Goal: Transaction & Acquisition: Purchase product/service

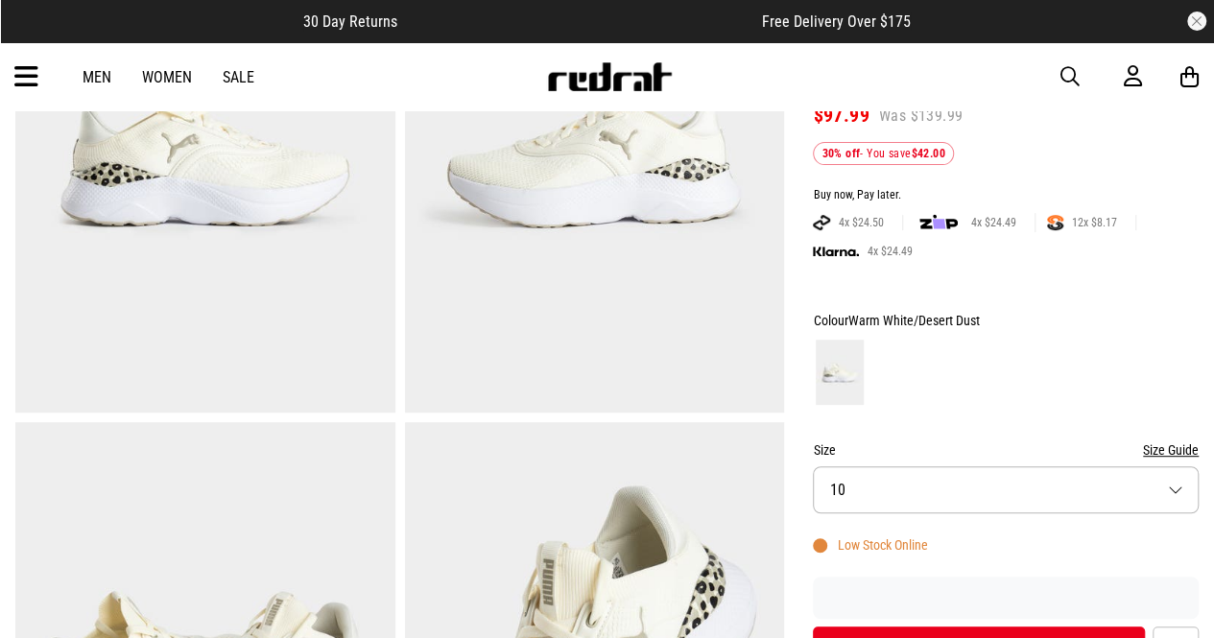
scroll to position [96, 0]
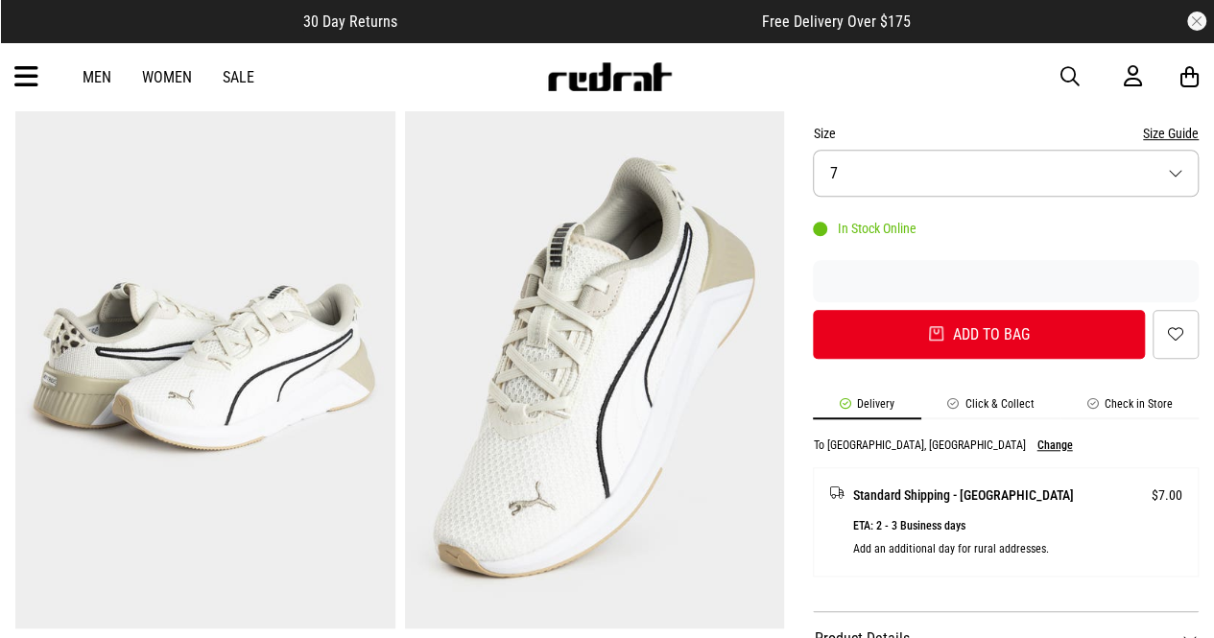
scroll to position [576, 0]
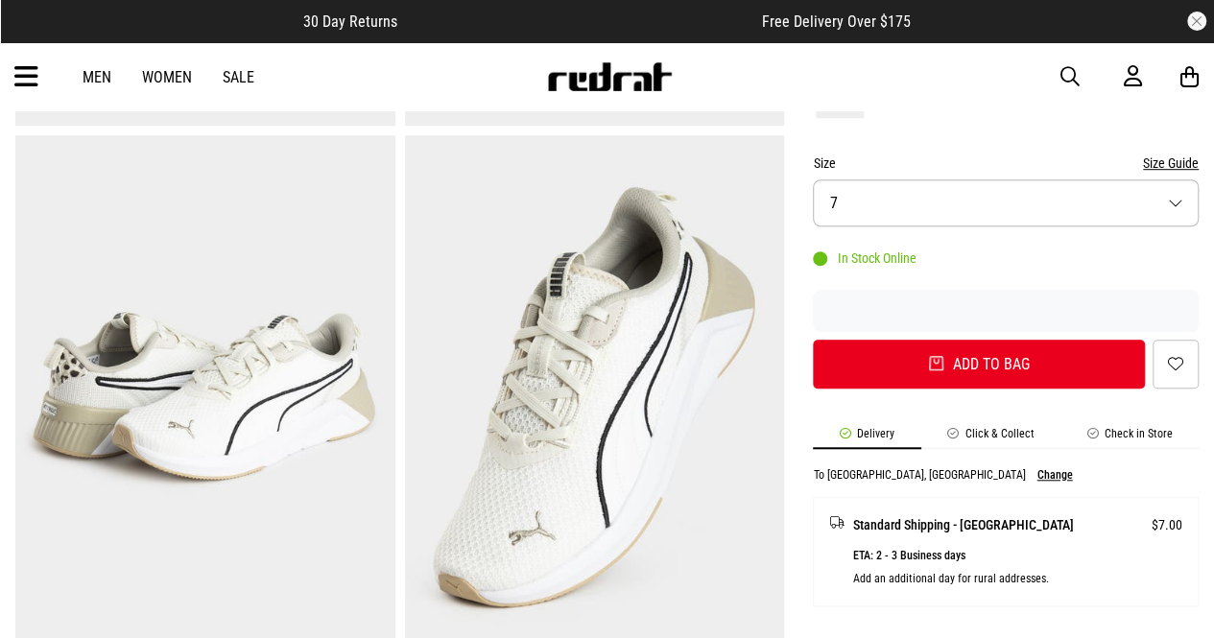
click at [1100, 206] on button "Size 7" at bounding box center [1006, 202] width 386 height 47
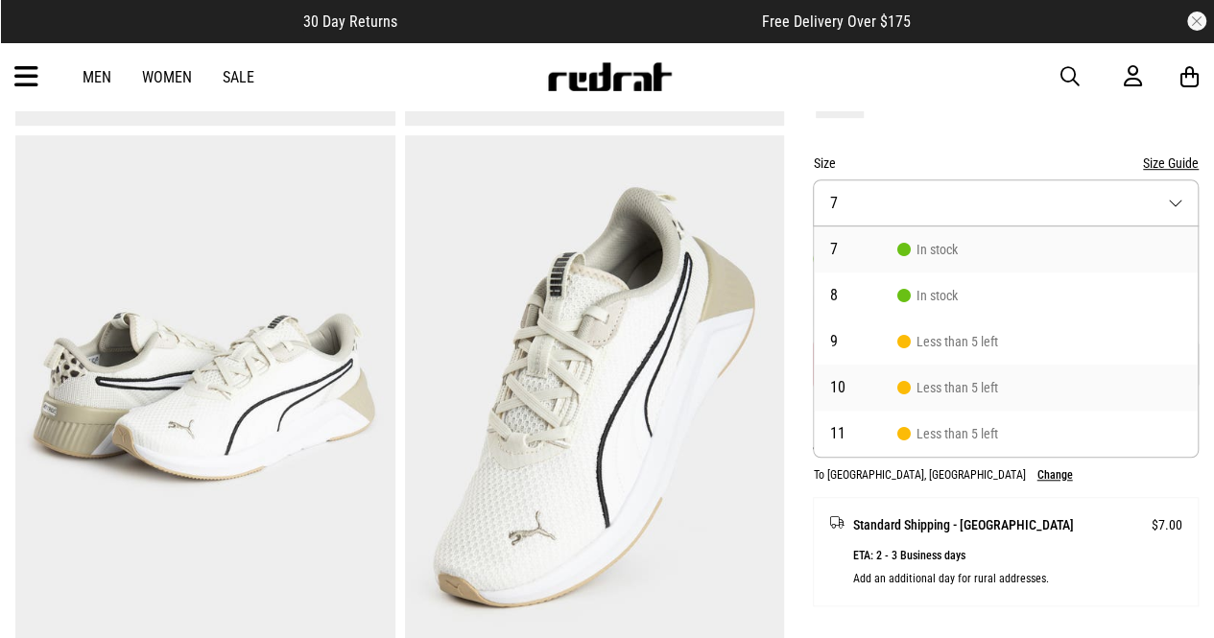
click at [869, 381] on span "10" at bounding box center [862, 387] width 67 height 15
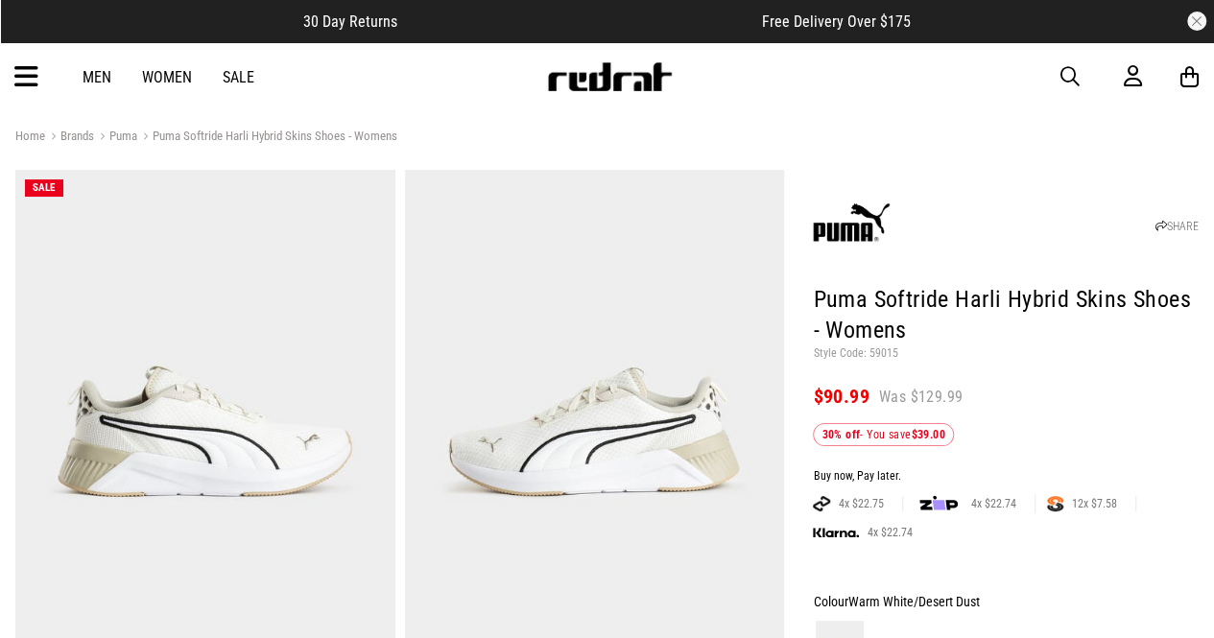
scroll to position [0, 0]
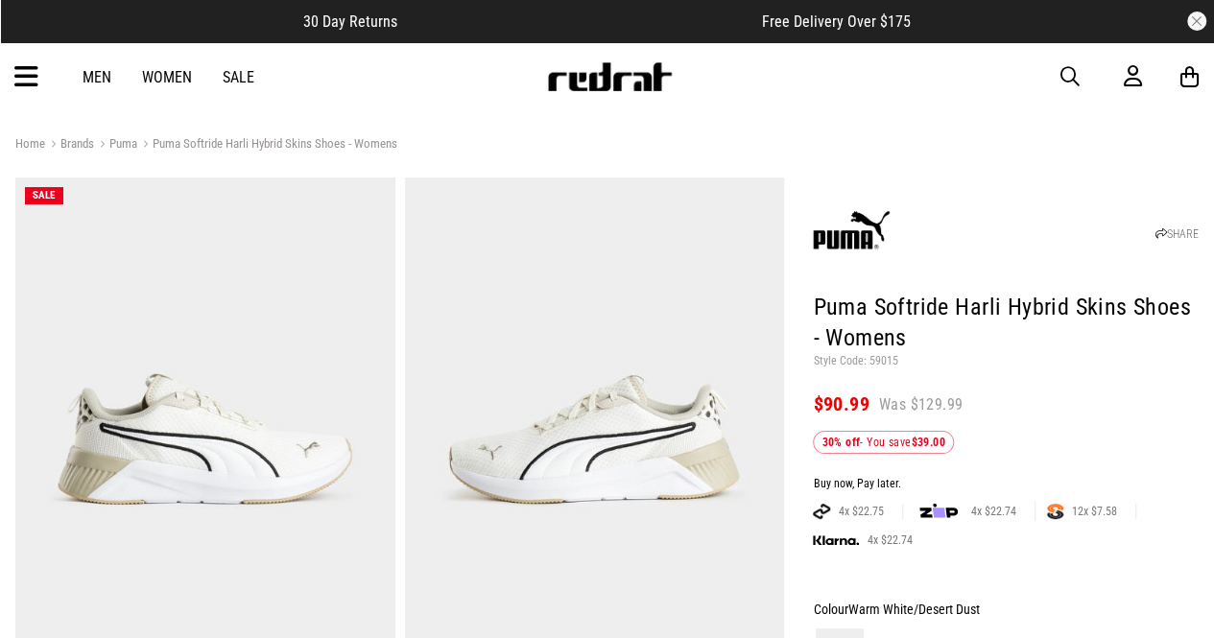
click at [134, 144] on link "Puma" at bounding box center [115, 145] width 43 height 18
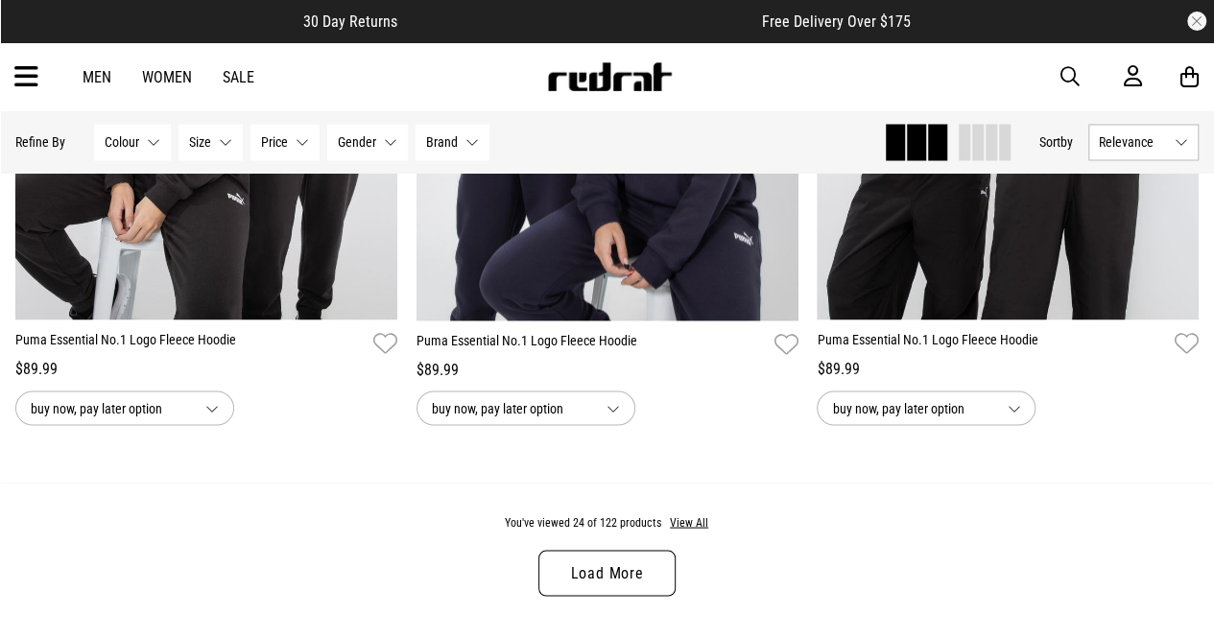
scroll to position [5182, 0]
